Goal: Task Accomplishment & Management: Manage account settings

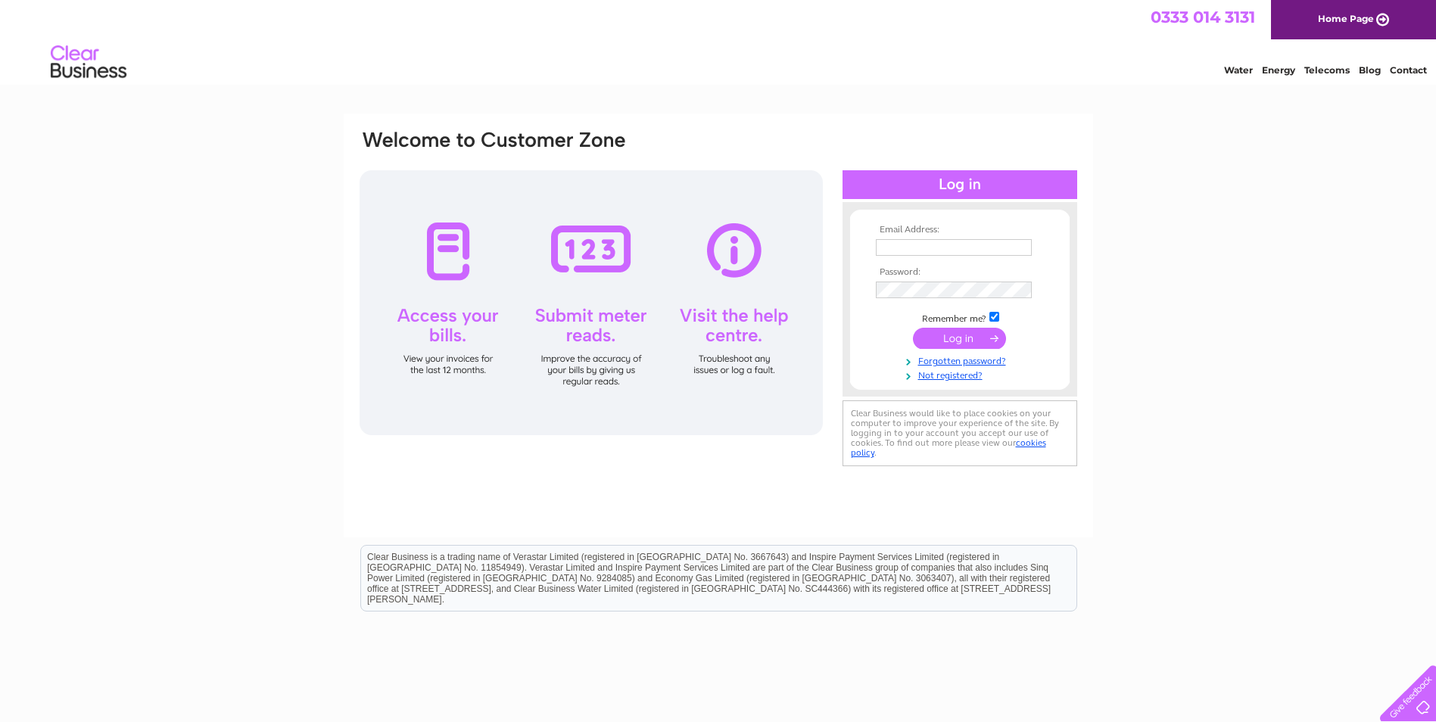
click at [967, 246] on input "text" at bounding box center [954, 247] width 156 height 17
paste input "accountspayable@uk.edensprings.com"
type input "accountspayable@uk.edensprings.com"
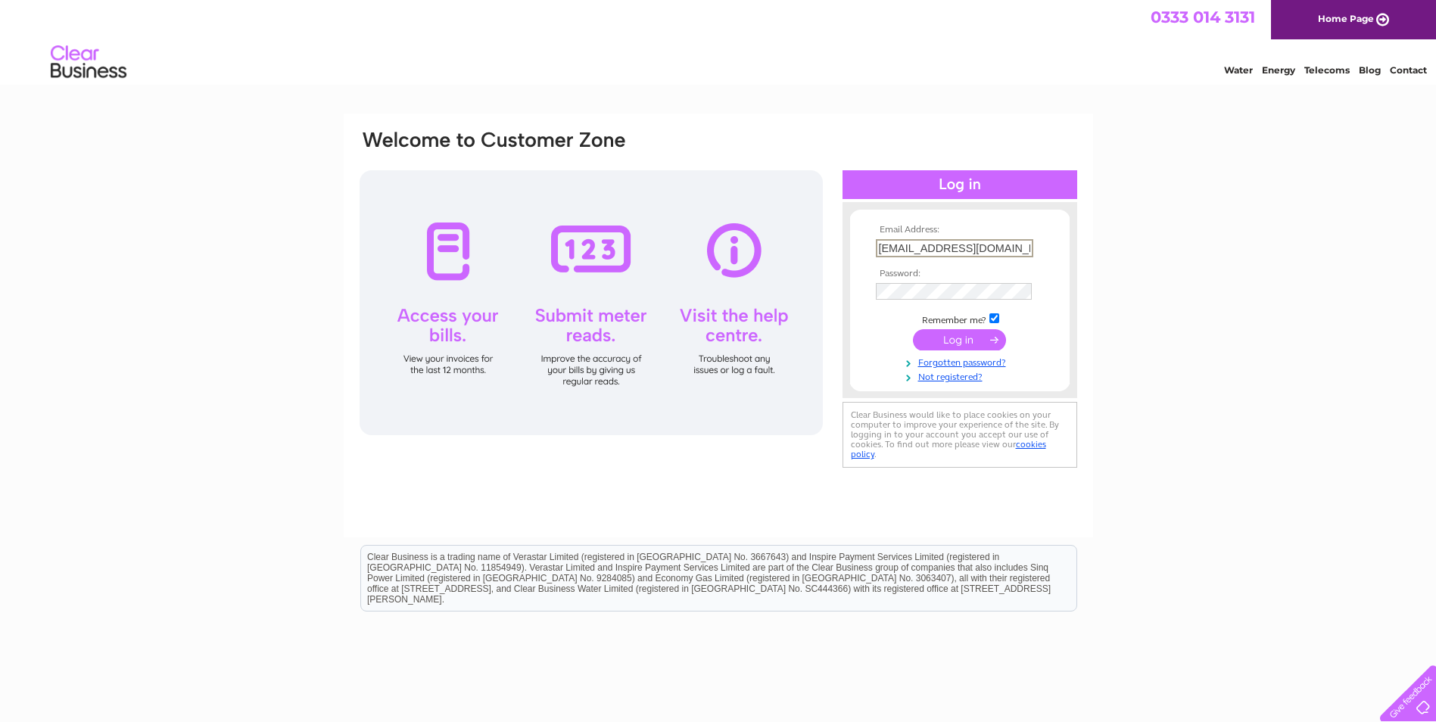
click at [1252, 320] on div "Email Address: accountspayable@uk.edensprings.com Password:" at bounding box center [718, 455] width 1436 height 683
click at [949, 339] on input "submit" at bounding box center [959, 339] width 93 height 21
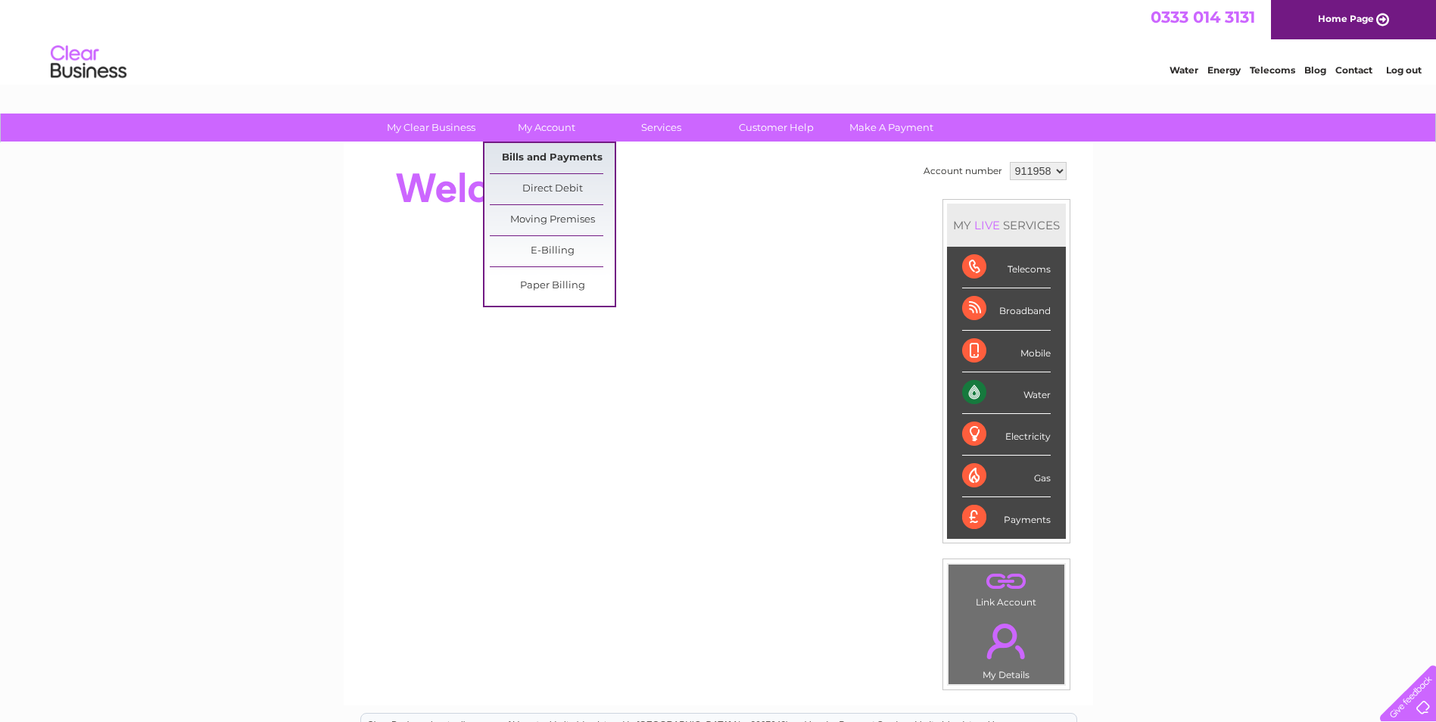
click at [553, 160] on link "Bills and Payments" at bounding box center [552, 158] width 125 height 30
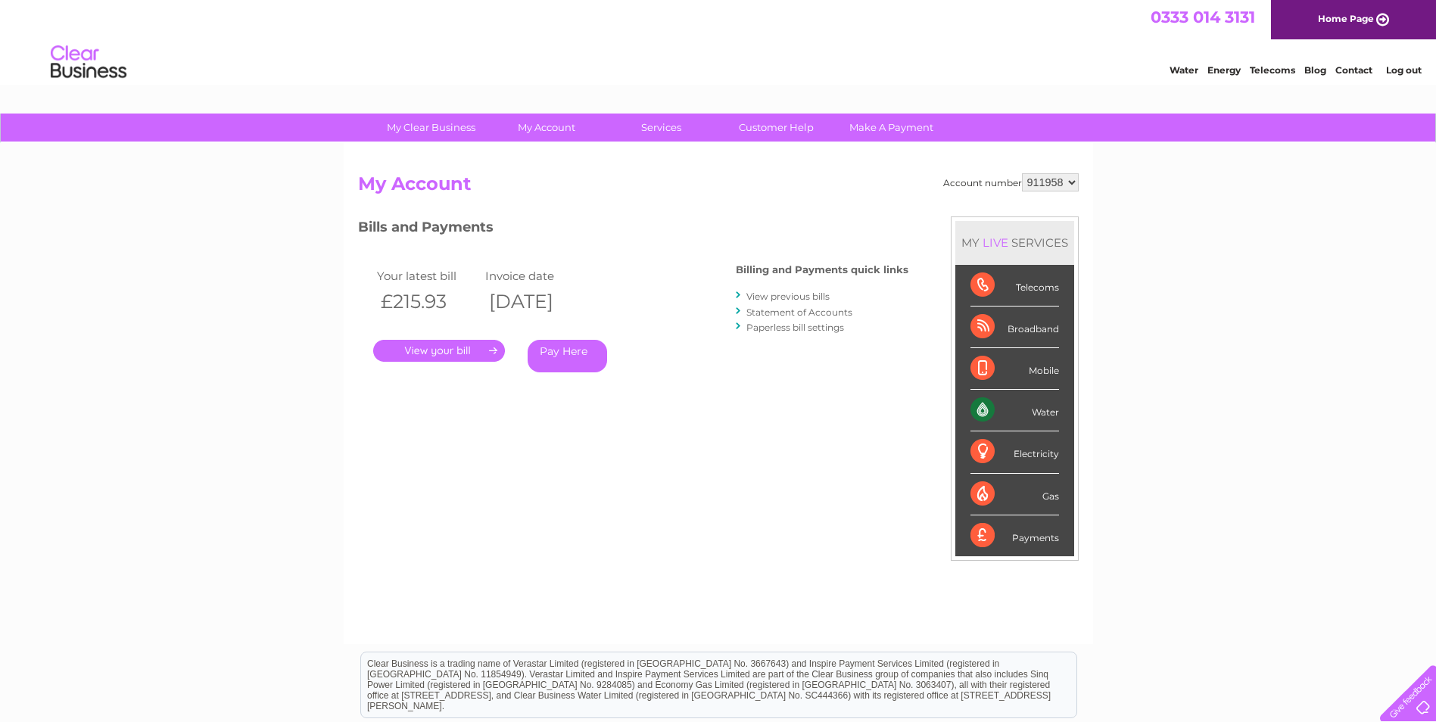
click at [480, 355] on link "." at bounding box center [439, 351] width 132 height 22
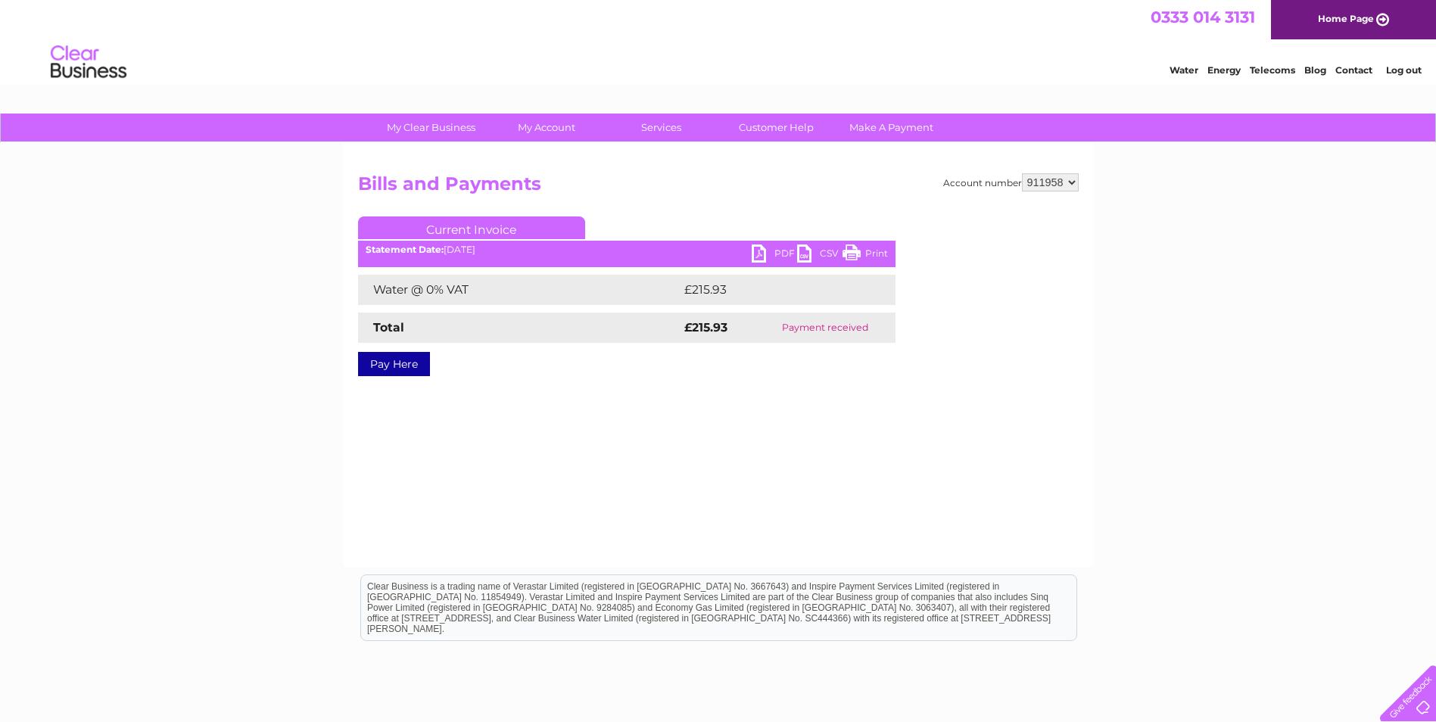
click at [765, 252] on link "PDF" at bounding box center [774, 256] width 45 height 22
